Goal: Transaction & Acquisition: Book appointment/travel/reservation

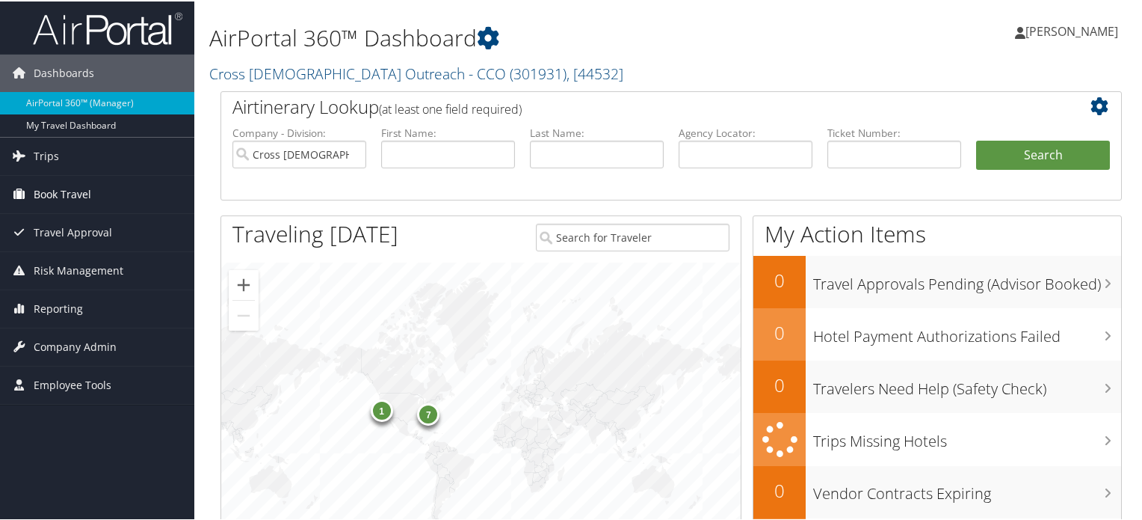
click at [96, 185] on link "Book Travel" at bounding box center [97, 192] width 194 height 37
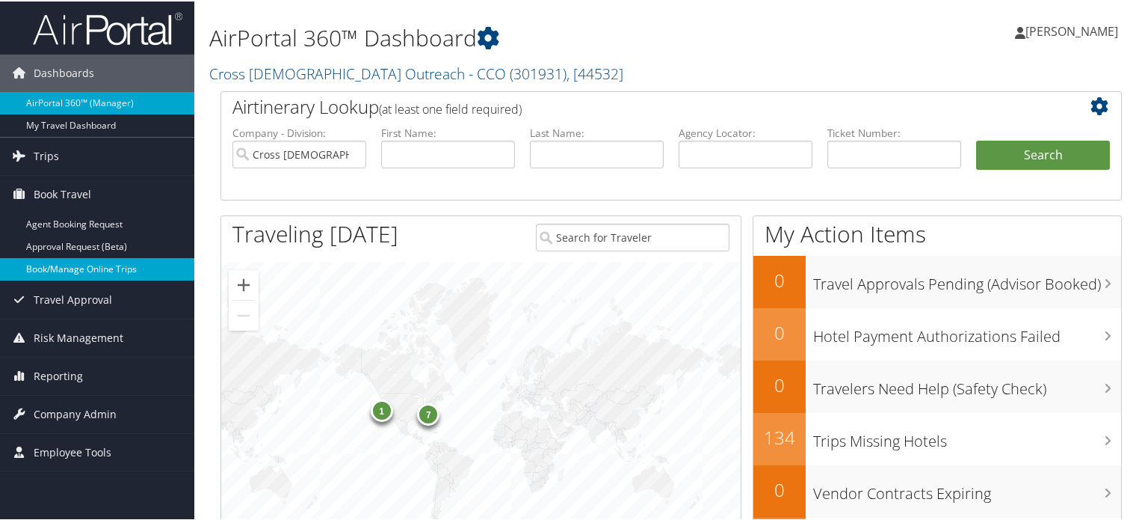
click at [85, 264] on link "Book/Manage Online Trips" at bounding box center [97, 267] width 194 height 22
